Goal: Communication & Community: Answer question/provide support

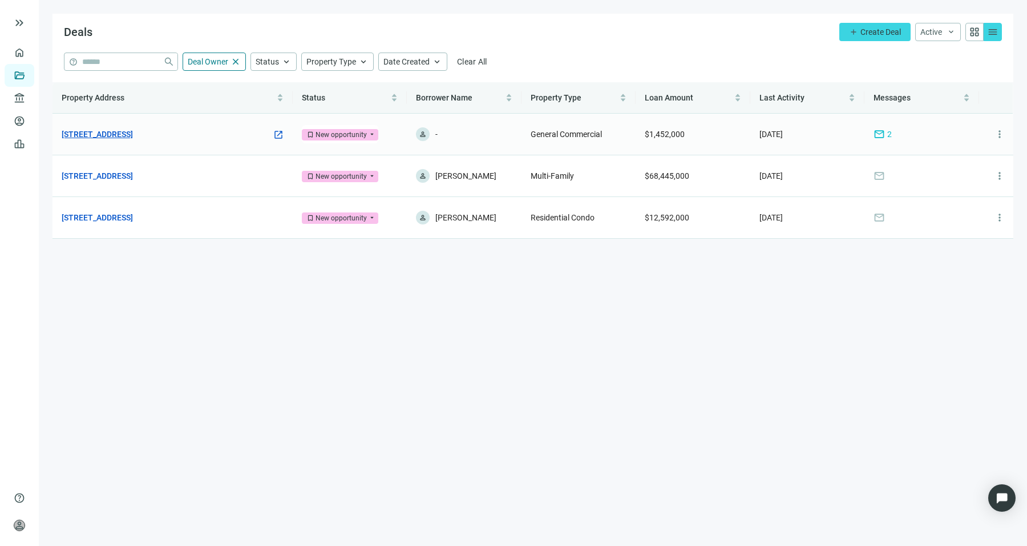
click at [122, 135] on link "[STREET_ADDRESS]" at bounding box center [97, 134] width 71 height 13
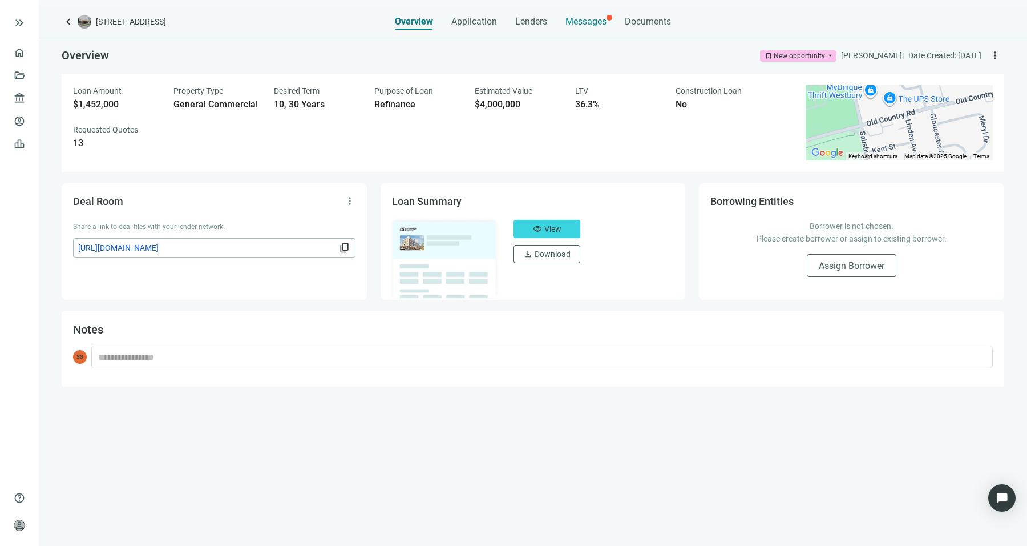
click at [570, 25] on span "Messages" at bounding box center [586, 21] width 41 height 11
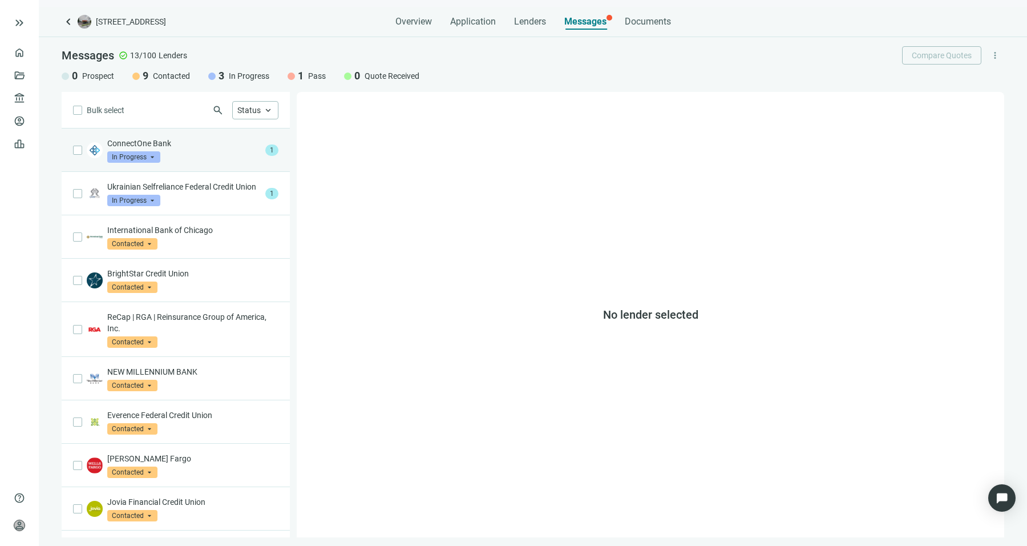
click at [171, 153] on div "ConnectOne Bank In Progress arrow_drop_down" at bounding box center [184, 150] width 154 height 25
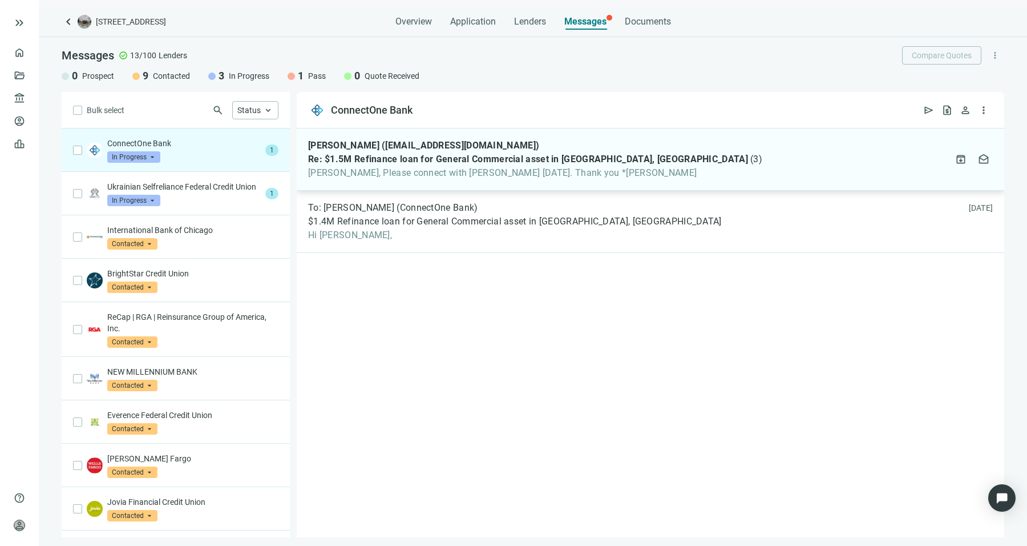
click at [570, 147] on div "[PERSON_NAME] ([EMAIL_ADDRESS][DOMAIN_NAME])" at bounding box center [535, 145] width 454 height 11
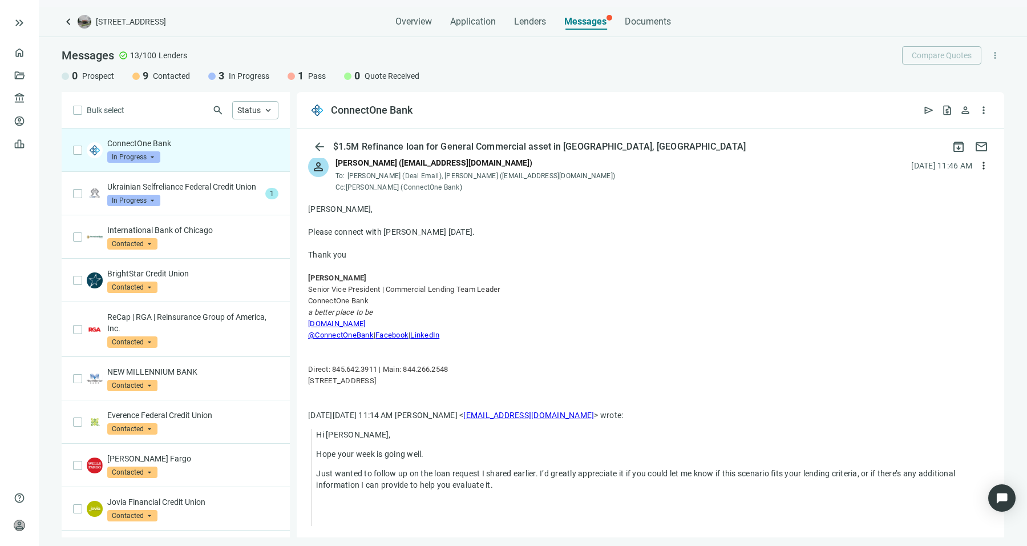
scroll to position [81, 0]
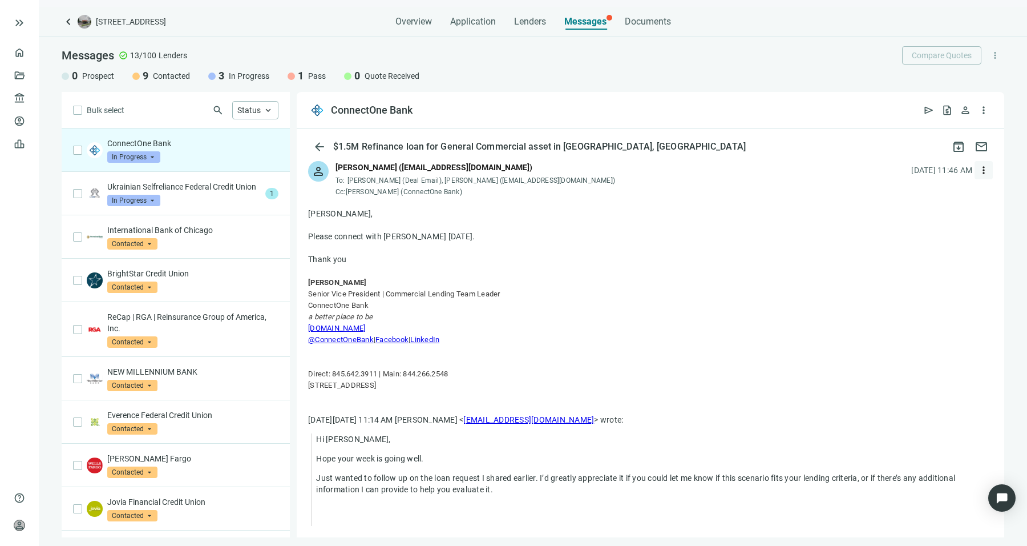
click at [978, 164] on span "more_vert" at bounding box center [983, 169] width 11 height 11
click at [932, 213] on div "reply_all Reply all" at bounding box center [921, 216] width 121 height 21
type textarea "**********"
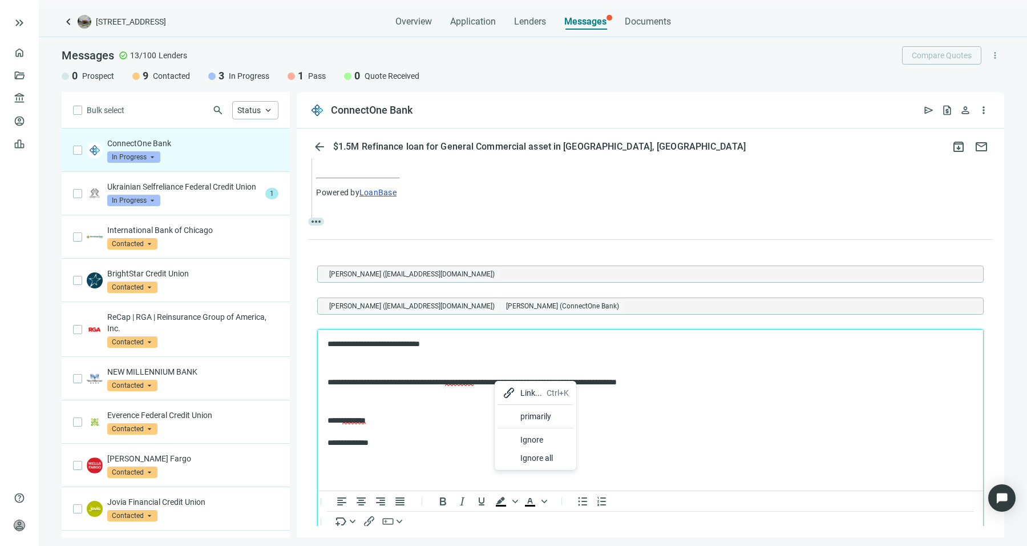
click at [513, 416] on div at bounding box center [509, 416] width 14 height 14
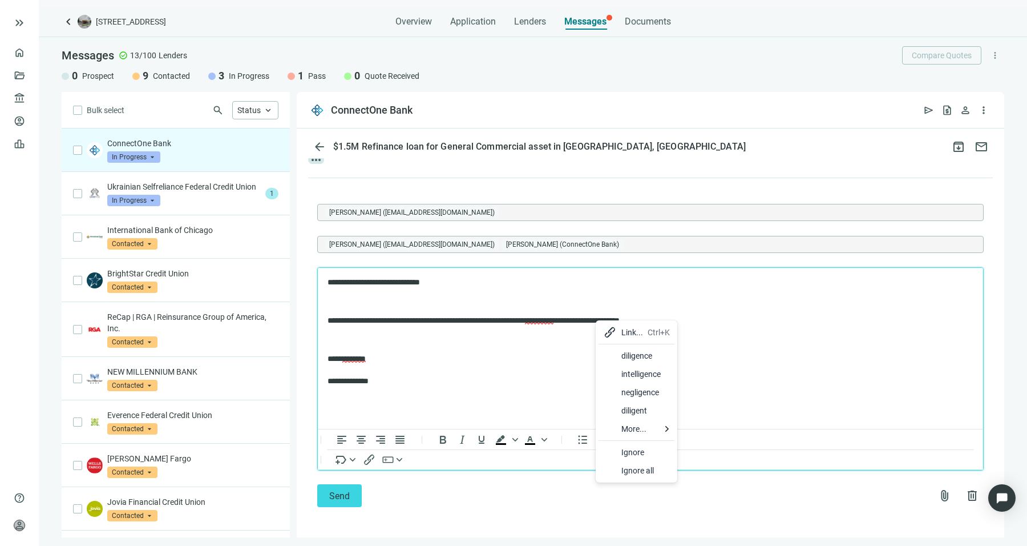
click at [612, 357] on div at bounding box center [610, 356] width 14 height 14
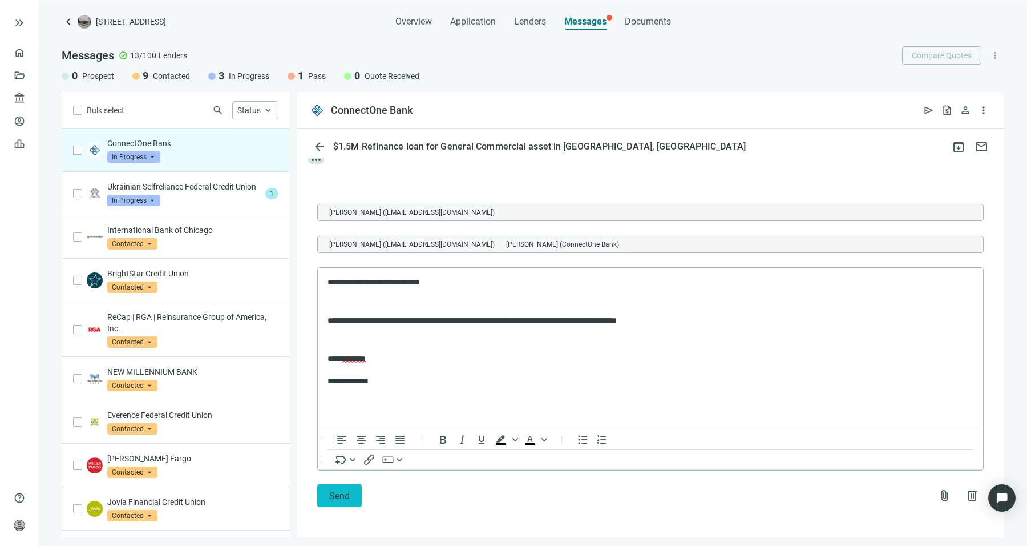
click at [325, 499] on button "Send" at bounding box center [339, 495] width 45 height 23
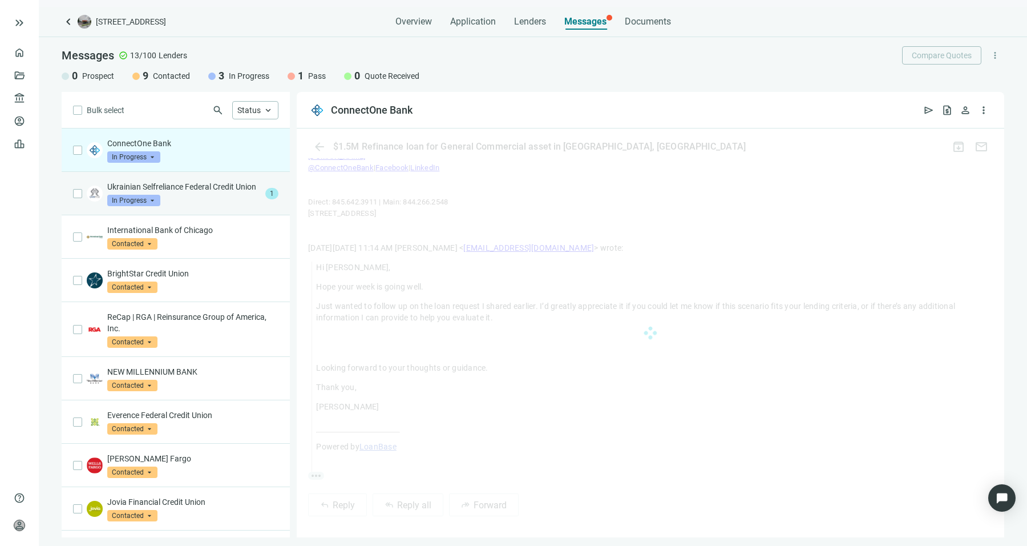
scroll to position [523, 0]
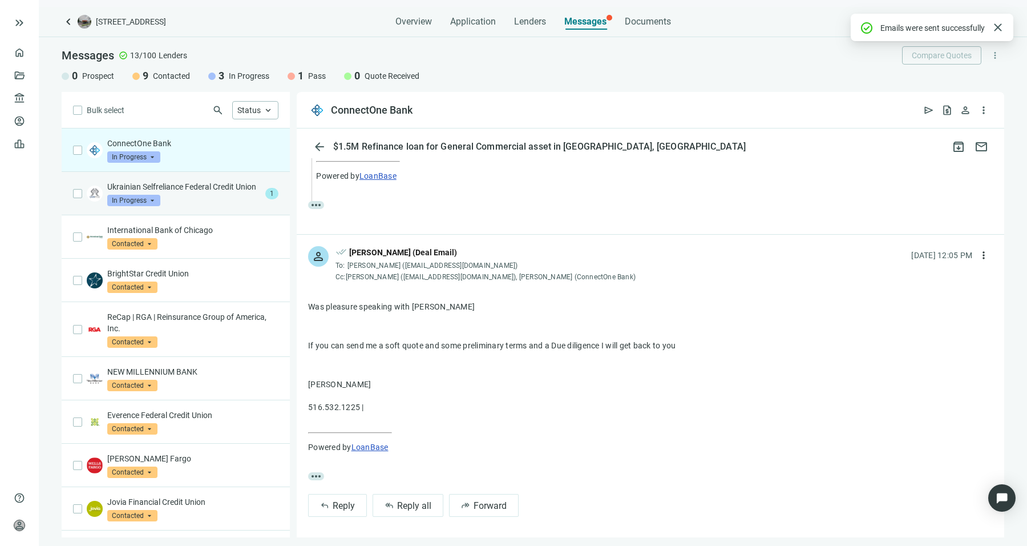
click at [192, 178] on div "Ukrainian Selfreliance Federal Credit Union In Progress arrow_drop_down 1" at bounding box center [176, 193] width 228 height 43
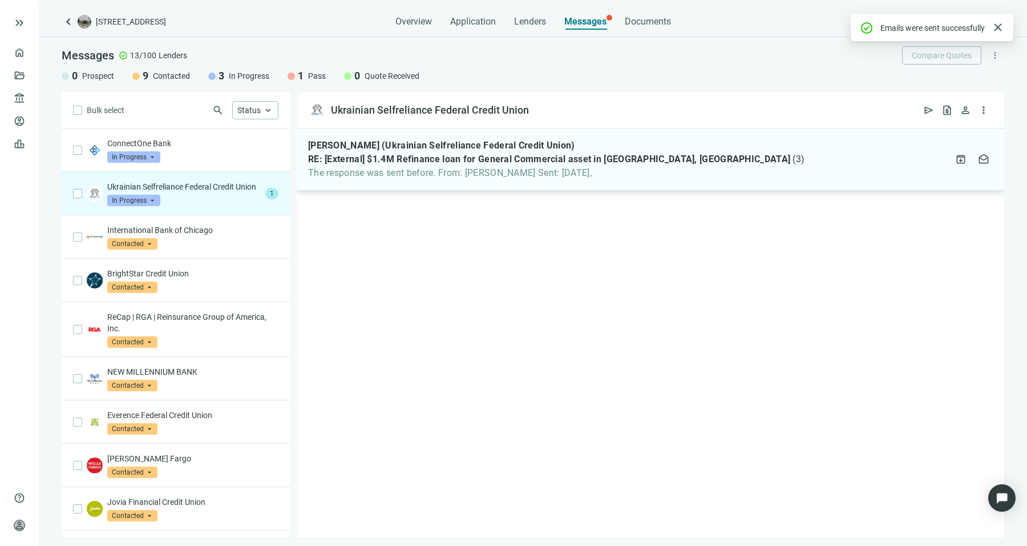
click at [394, 168] on span "The response was sent before. From: [PERSON_NAME] Sent: [DATE]," at bounding box center [556, 172] width 497 height 11
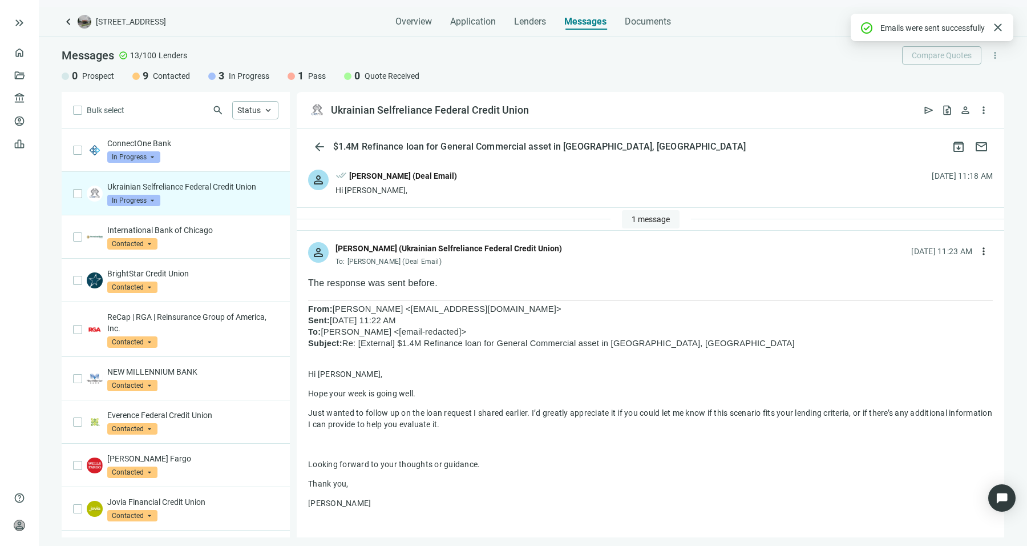
click at [639, 227] on button "1 message" at bounding box center [651, 219] width 58 height 18
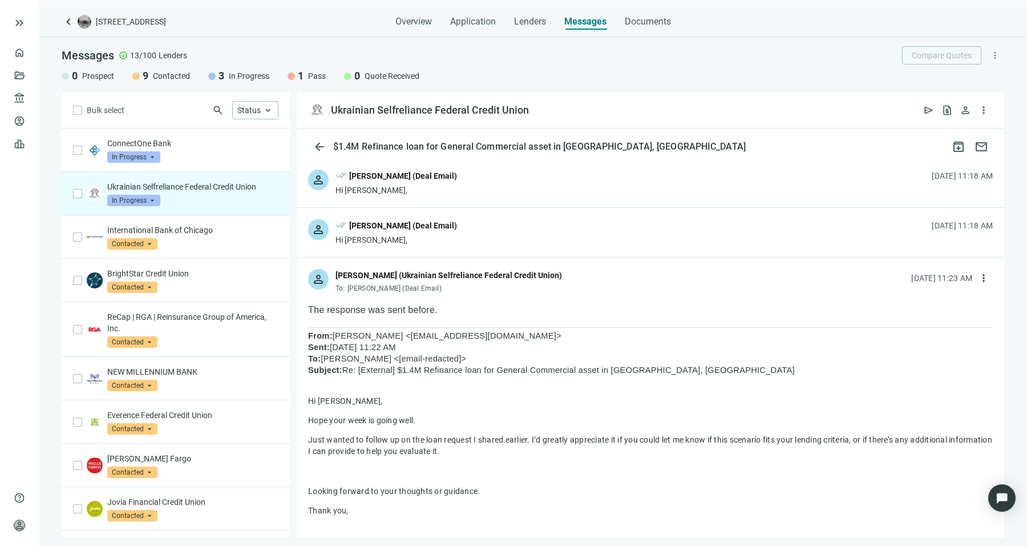
click at [615, 230] on div "person done_all [PERSON_NAME] (Deal Email) Hi Larysa, [DATE] 11:18 AM" at bounding box center [651, 232] width 708 height 49
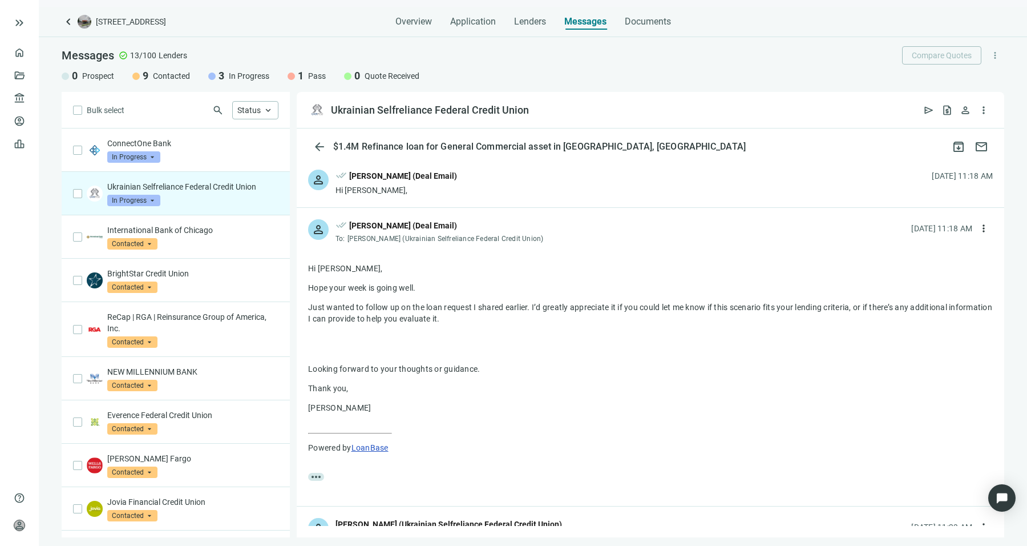
click at [641, 195] on div "person done_all [PERSON_NAME] (Deal Email) Hi [PERSON_NAME], [DATE] 11:18 AM" at bounding box center [651, 182] width 708 height 49
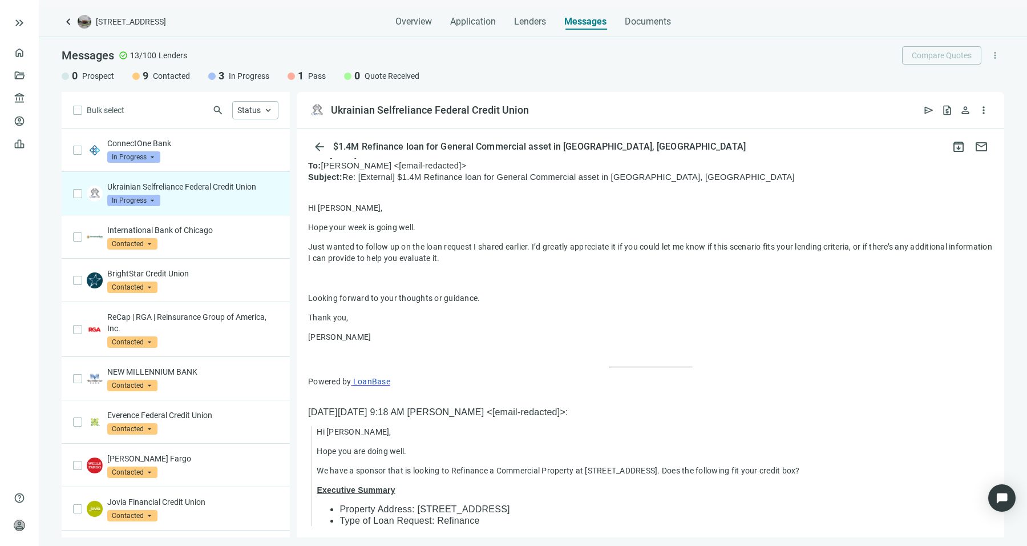
scroll to position [872, 0]
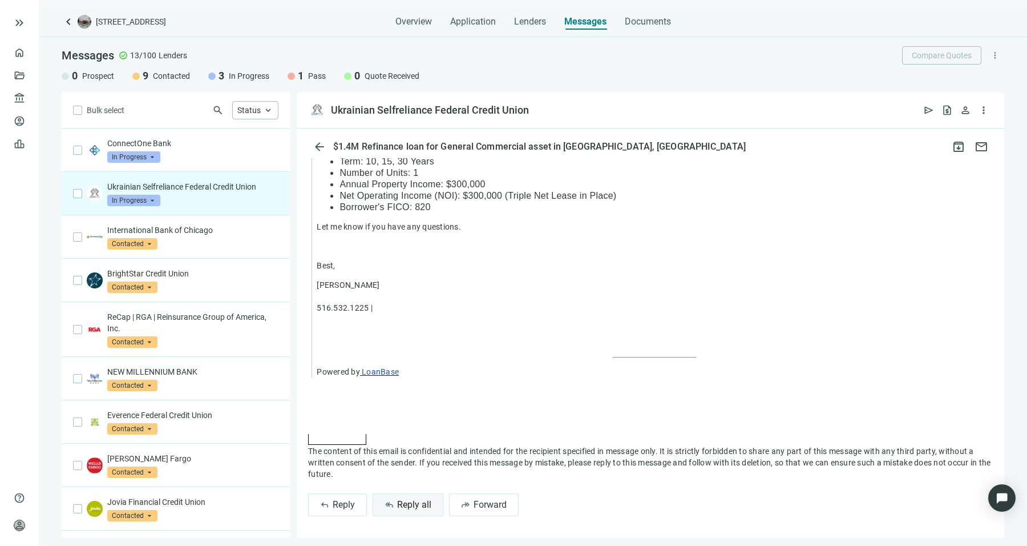
click at [397, 509] on button "reply_all Reply all" at bounding box center [408, 504] width 71 height 23
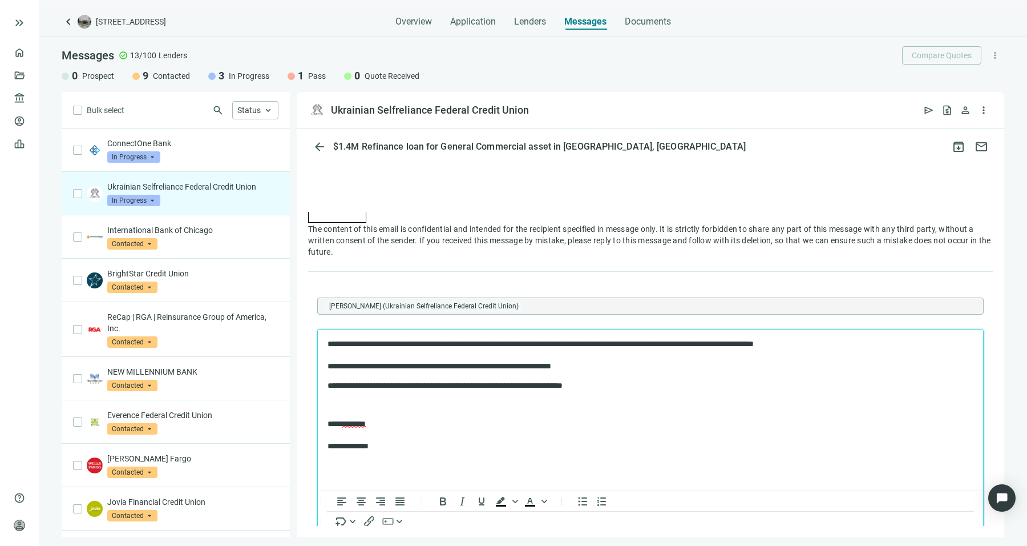
scroll to position [1607, 0]
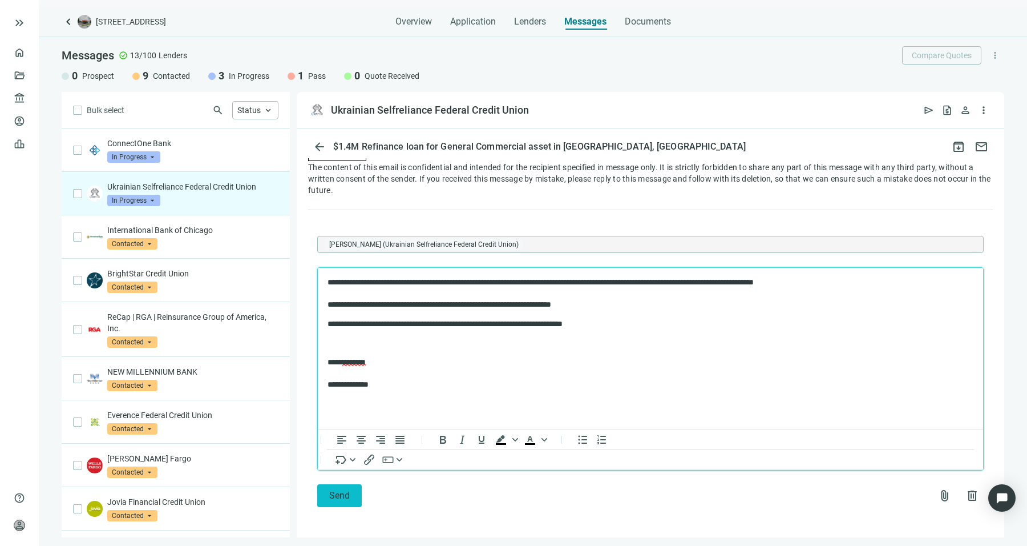
click at [349, 494] on span "Send" at bounding box center [339, 495] width 21 height 11
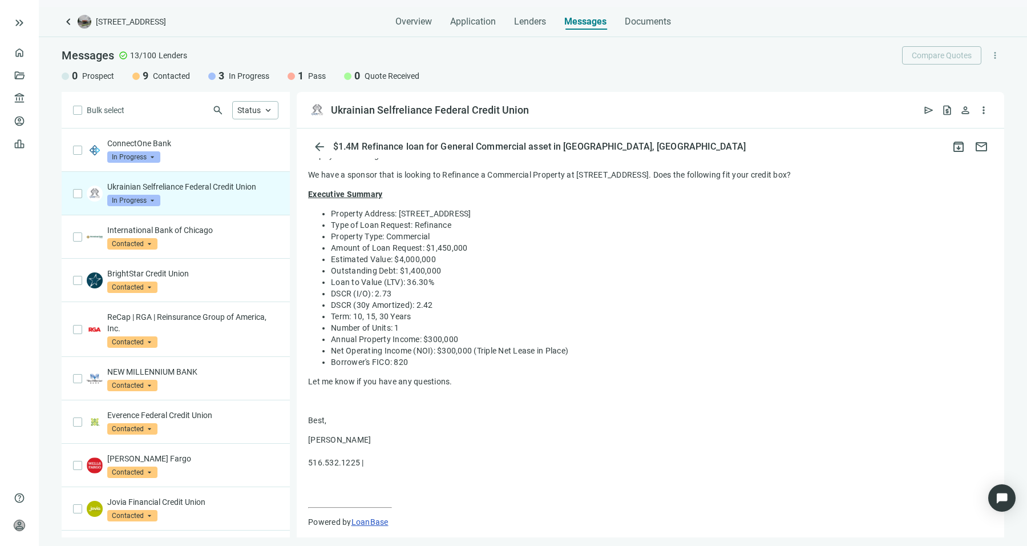
scroll to position [0, 0]
